Goal: Task Accomplishment & Management: Manage account settings

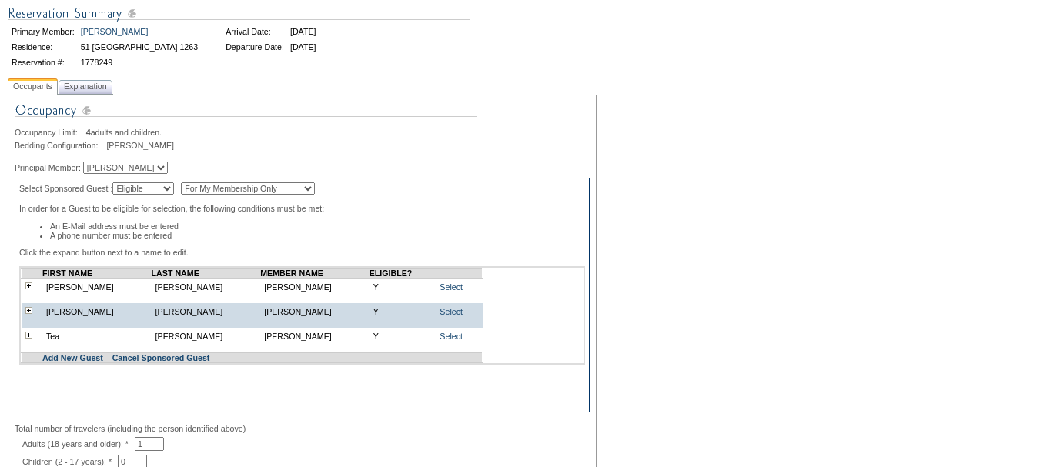
scroll to position [154, 0]
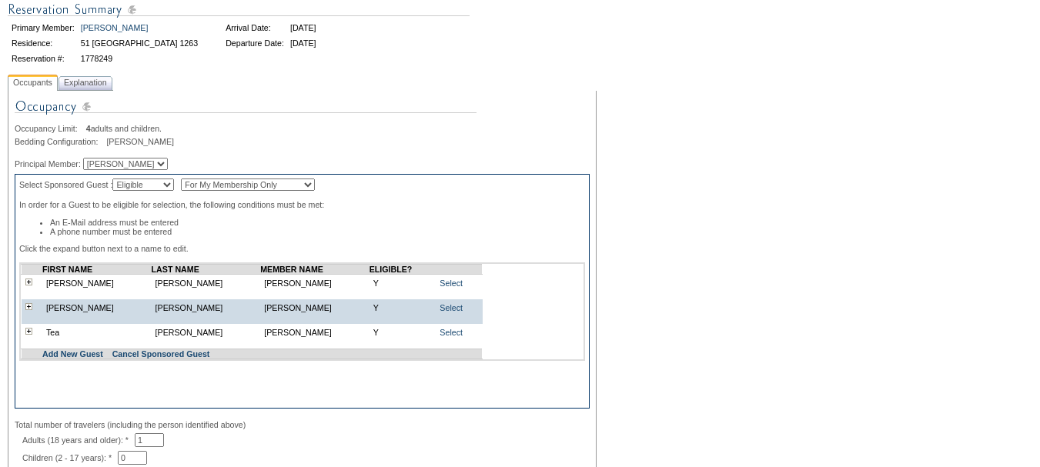
click at [26, 286] on img at bounding box center [28, 282] width 7 height 7
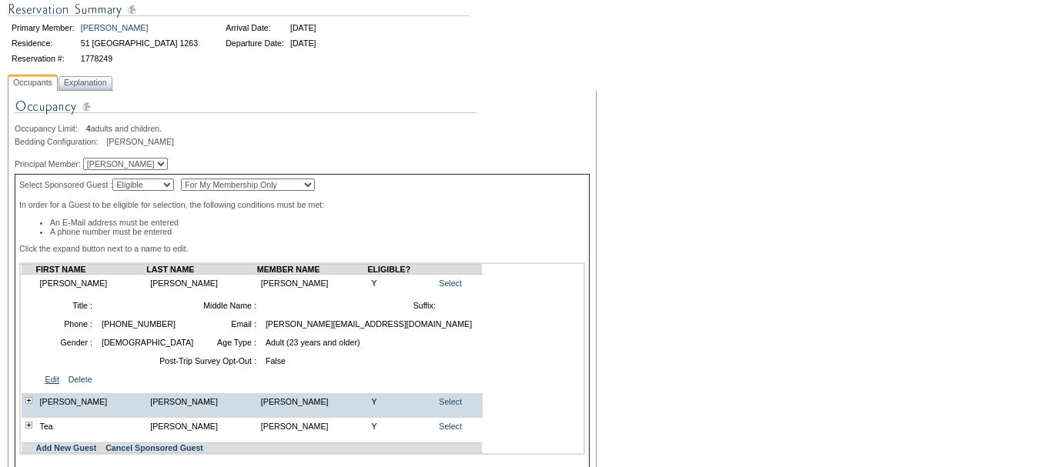
click at [56, 384] on link "Edit" at bounding box center [52, 379] width 14 height 9
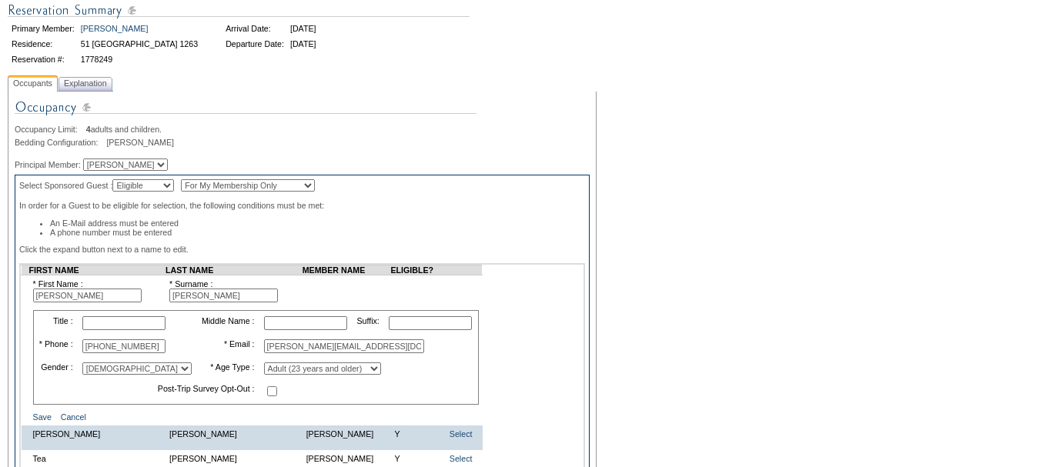
scroll to position [154, 0]
click at [223, 302] on input "[PERSON_NAME]" at bounding box center [223, 295] width 109 height 14
paste input "a"
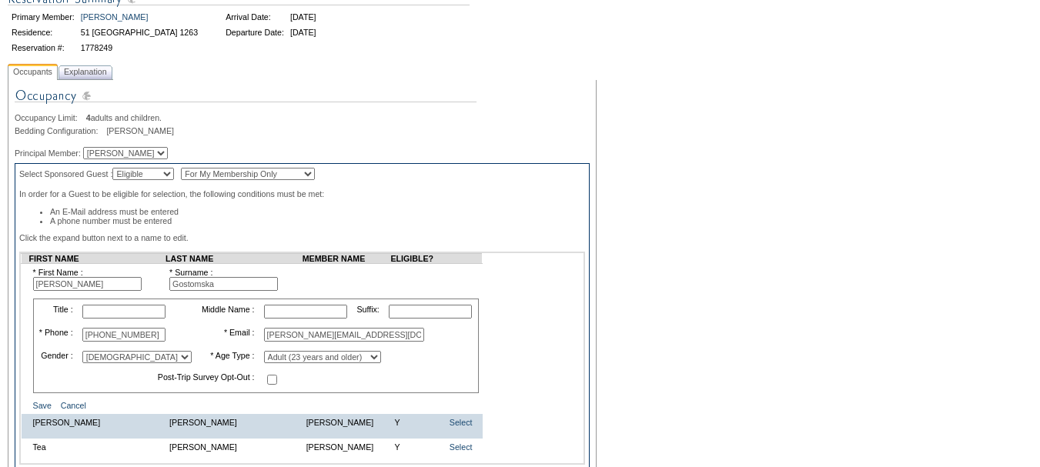
scroll to position [231, 0]
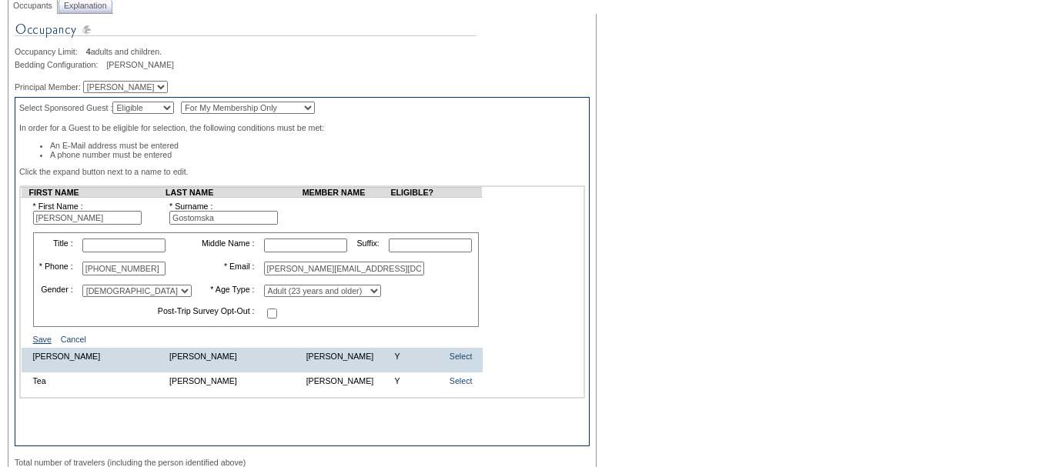
type input "Gostomska"
click at [42, 344] on link "Save" at bounding box center [42, 339] width 18 height 9
